Goal: Obtain resource: Obtain resource

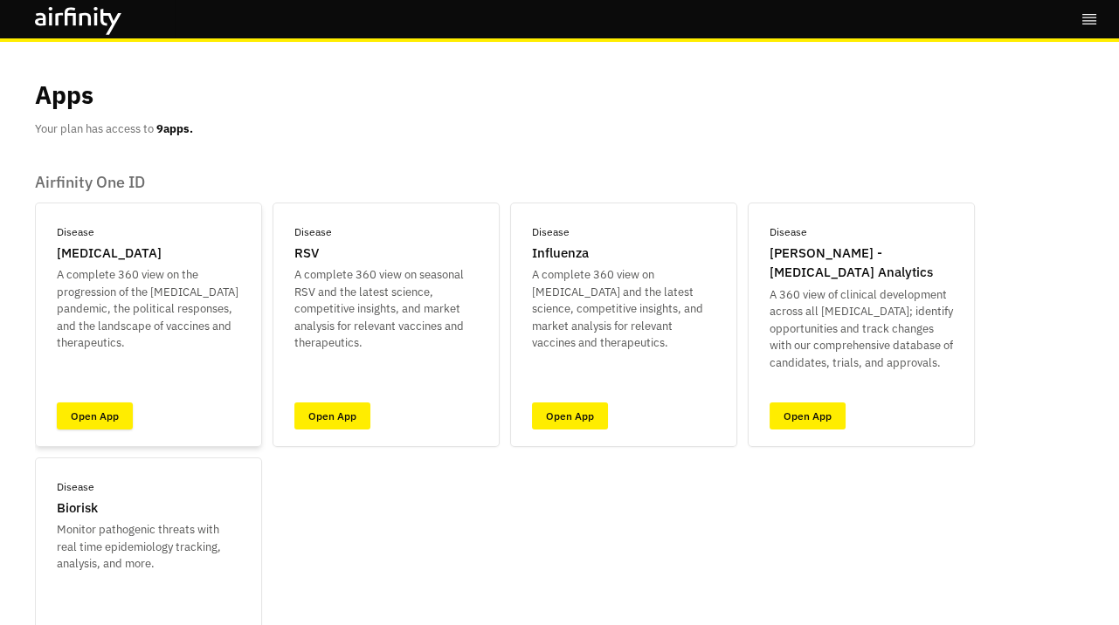
click at [87, 417] on link "Open App" at bounding box center [95, 416] width 76 height 27
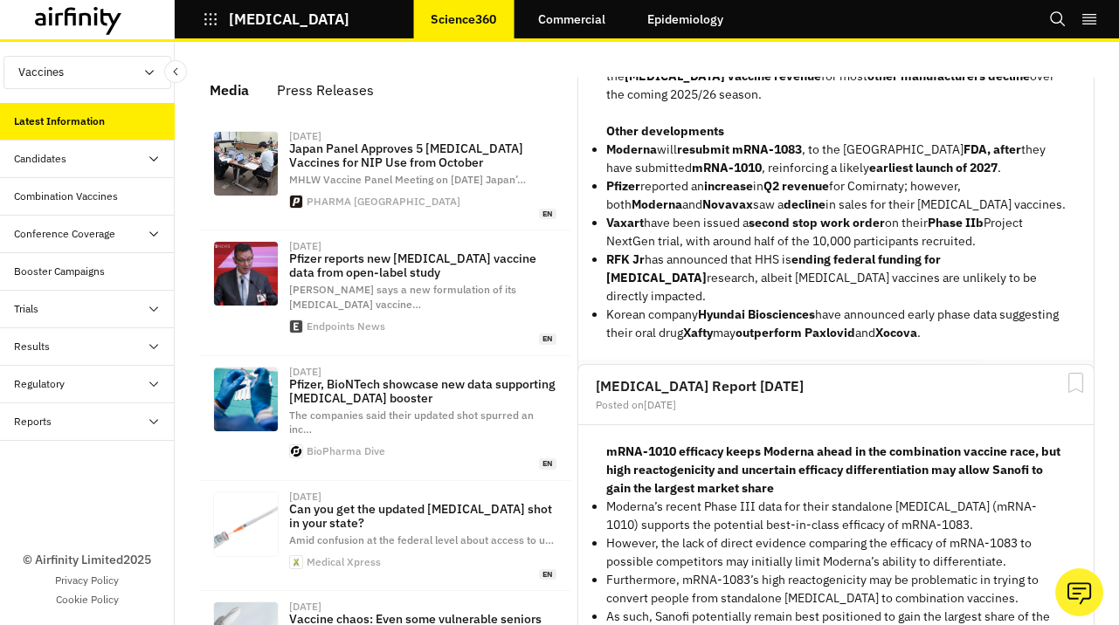
scroll to position [341, 0]
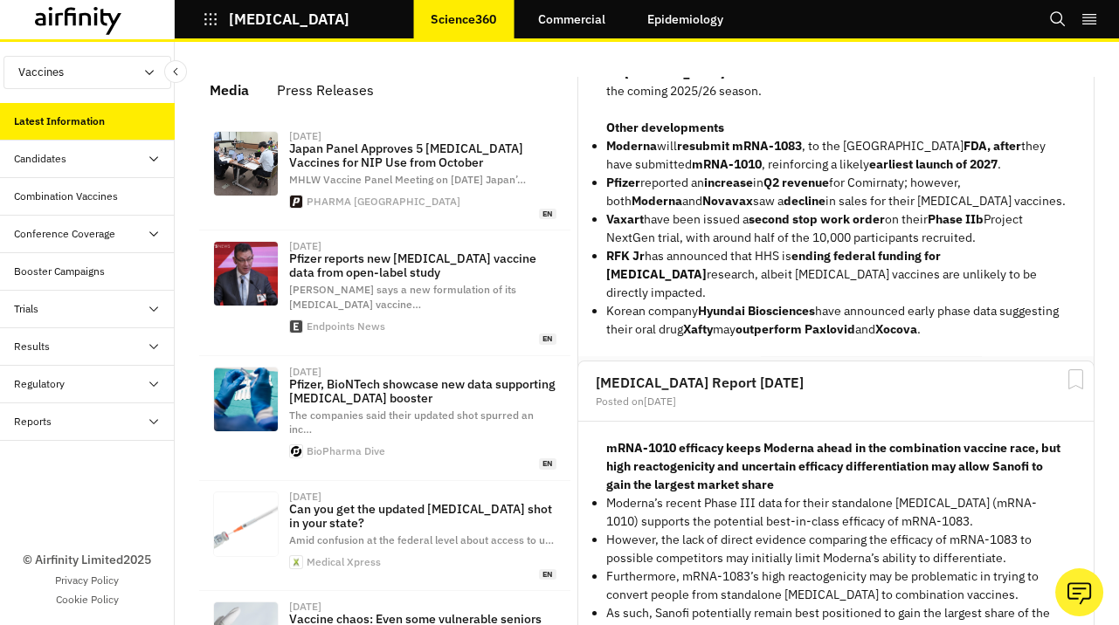
click at [998, 370] on button "View Report" at bounding box center [1029, 385] width 94 height 30
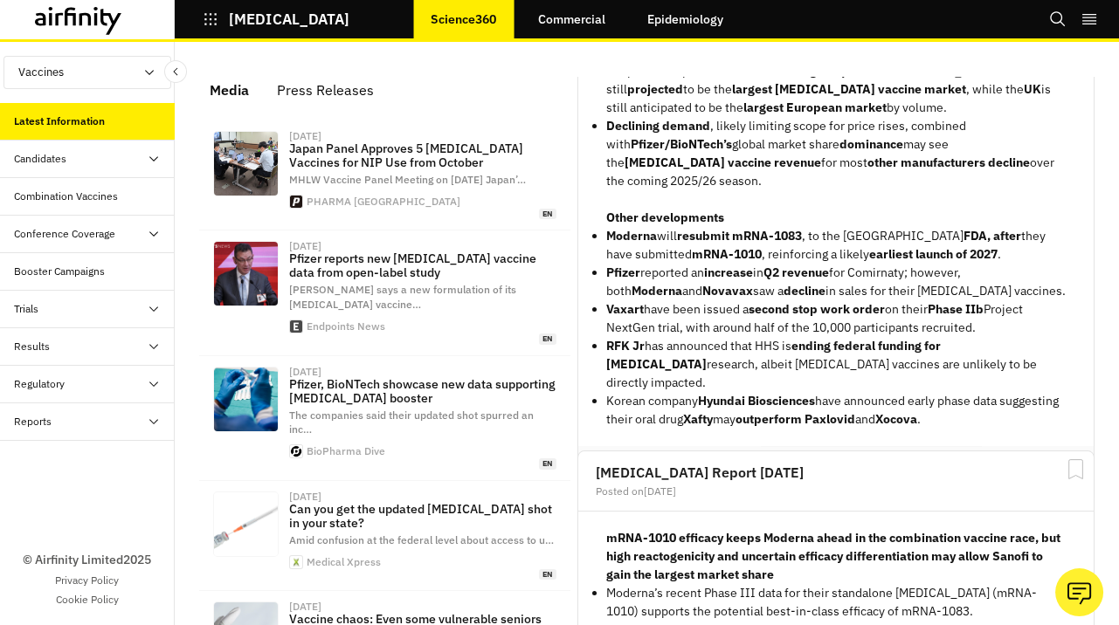
scroll to position [332, 0]
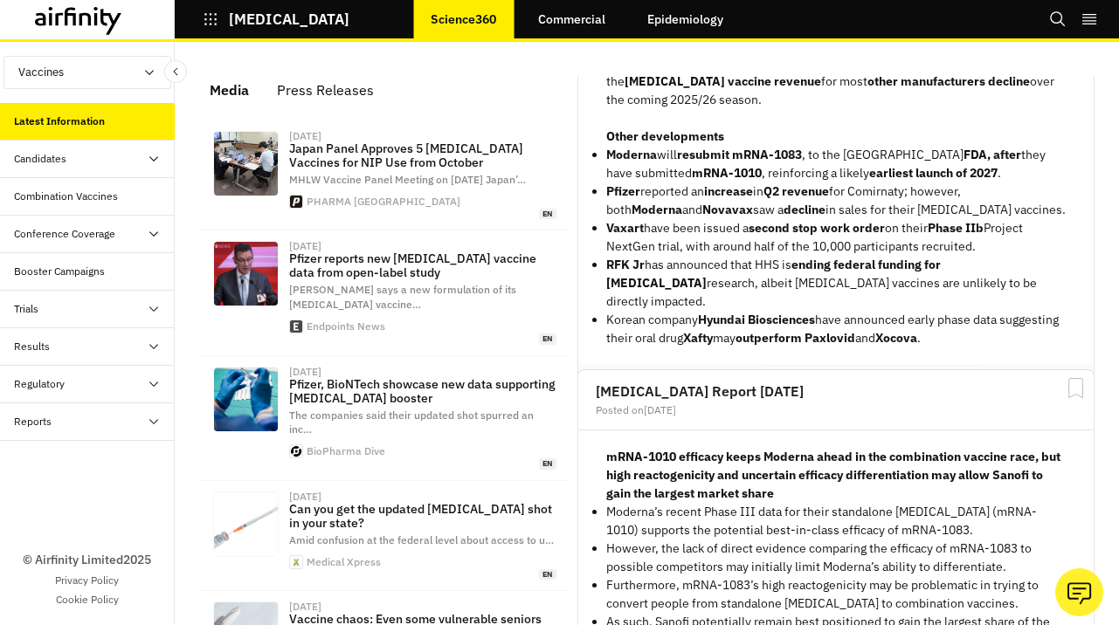
click at [1013, 379] on button "View Report" at bounding box center [1029, 394] width 94 height 30
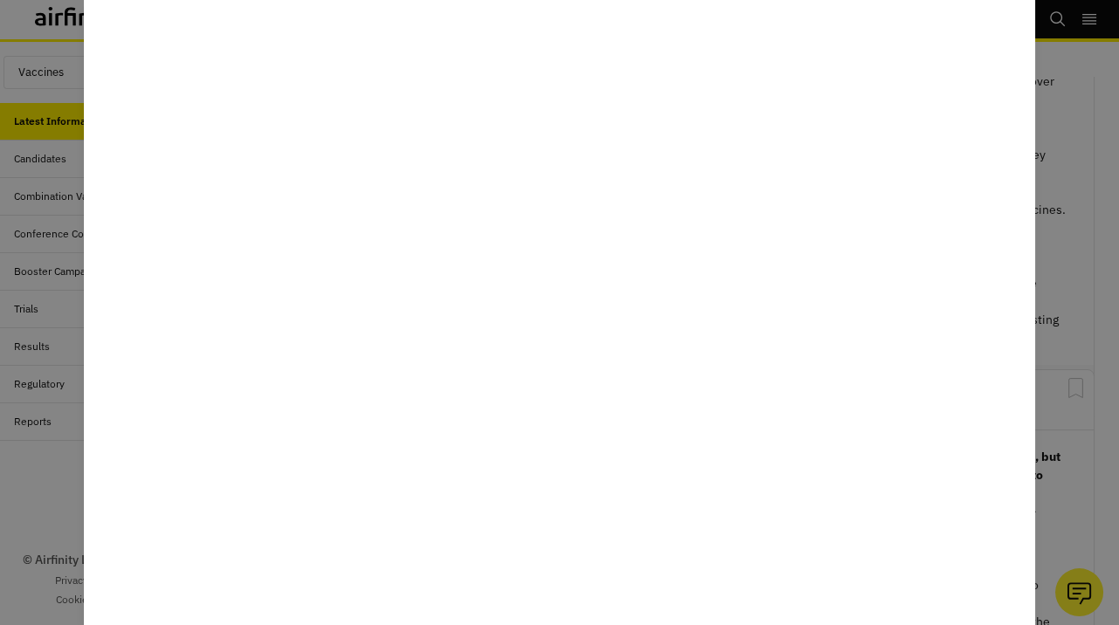
click at [1056, 360] on div at bounding box center [559, 312] width 1119 height 625
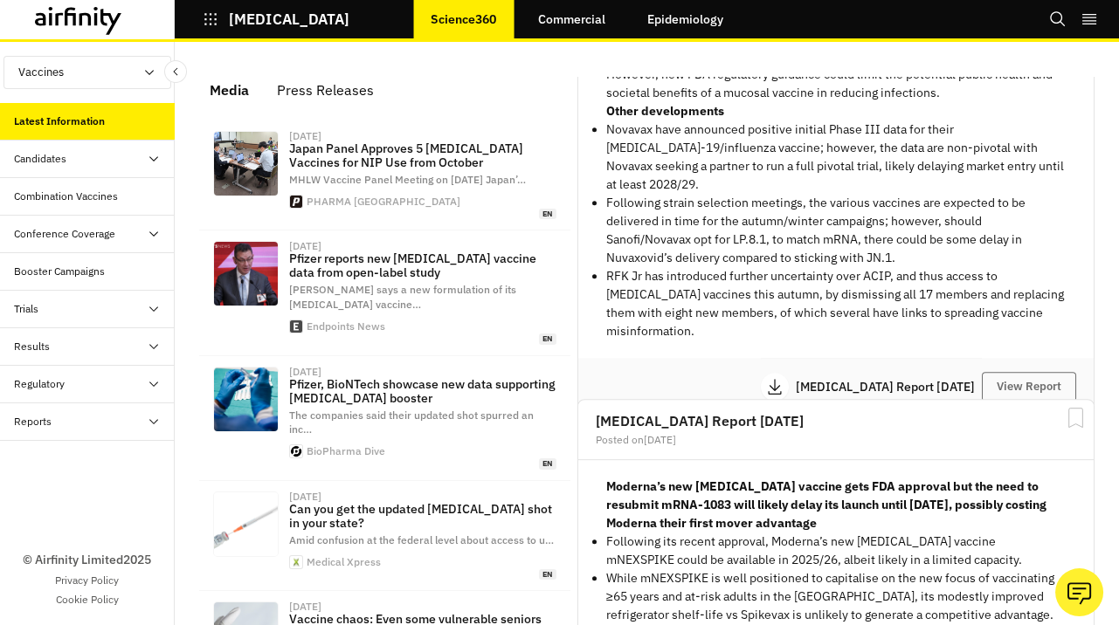
scroll to position [1476, 0]
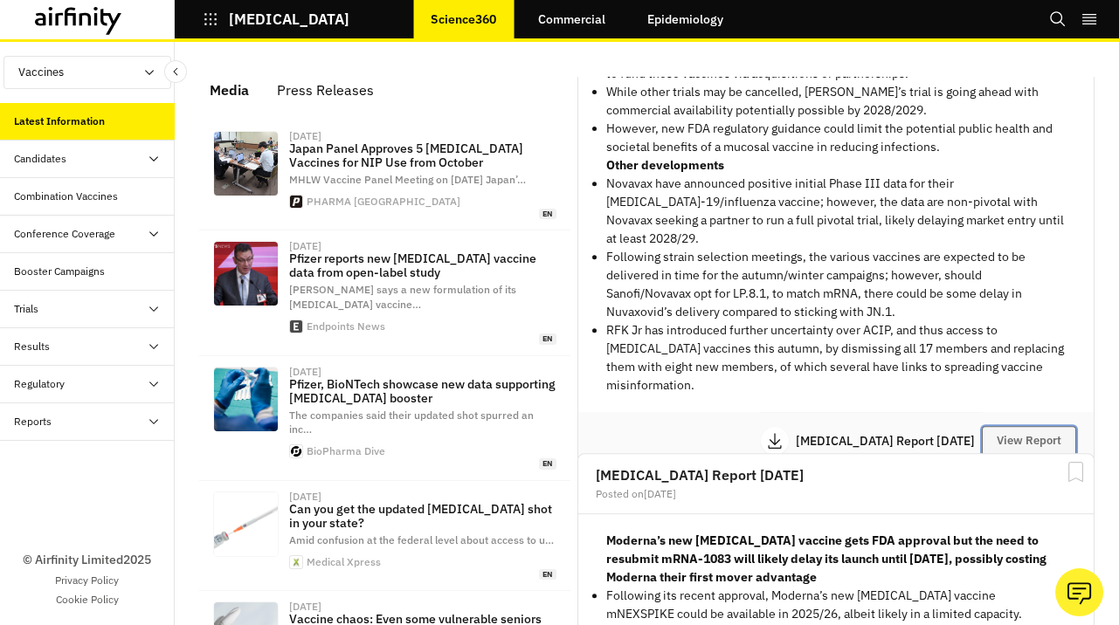
click at [1030, 426] on button "View Report" at bounding box center [1029, 441] width 94 height 30
